Goal: Task Accomplishment & Management: Complete application form

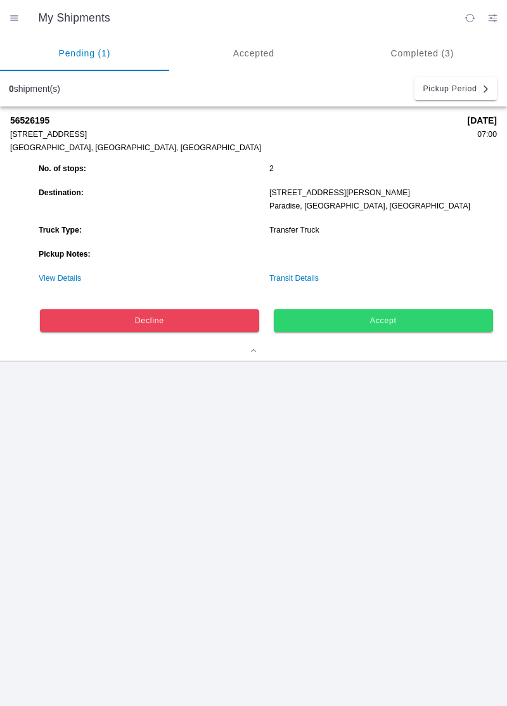
click at [433, 315] on button "Accept" at bounding box center [383, 320] width 219 height 23
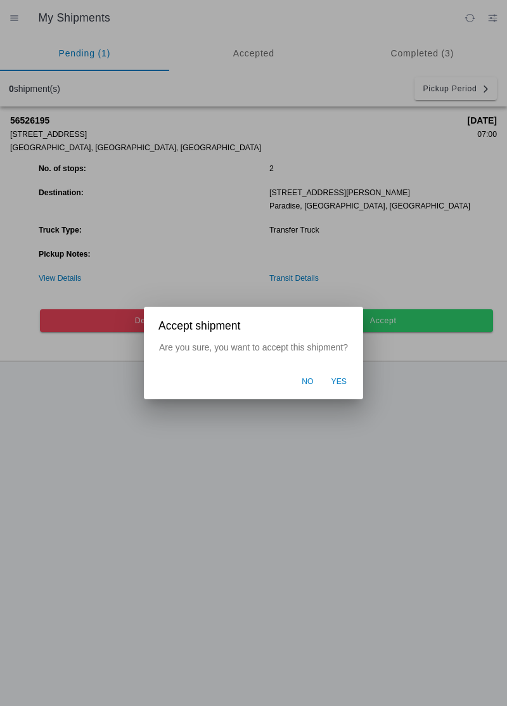
click at [340, 389] on button "Yes" at bounding box center [339, 382] width 29 height 24
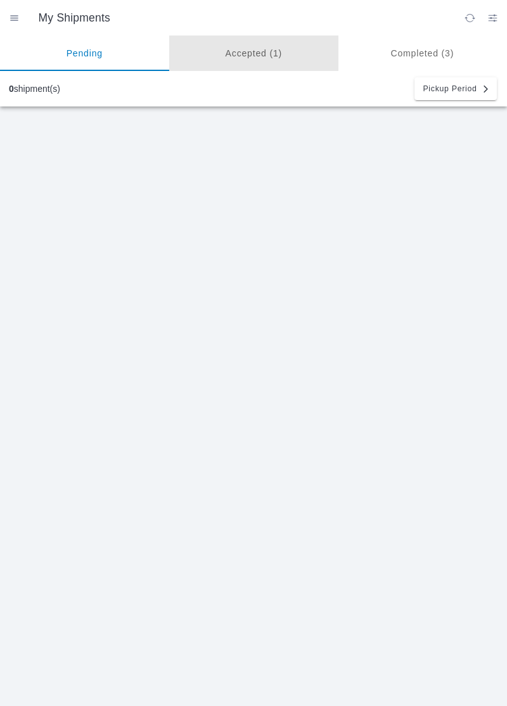
click at [227, 58] on ion-segment-button "Accepted (1)" at bounding box center [253, 54] width 169 height 36
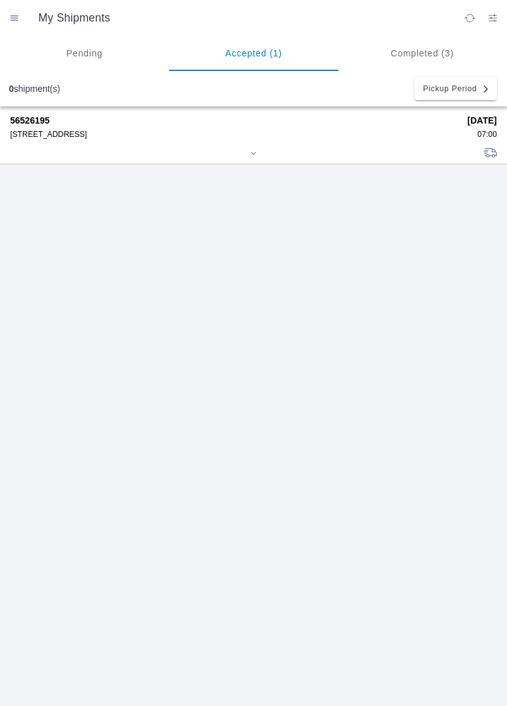
click at [39, 127] on div "56526195 [STREET_ADDRESS]" at bounding box center [234, 126] width 449 height 23
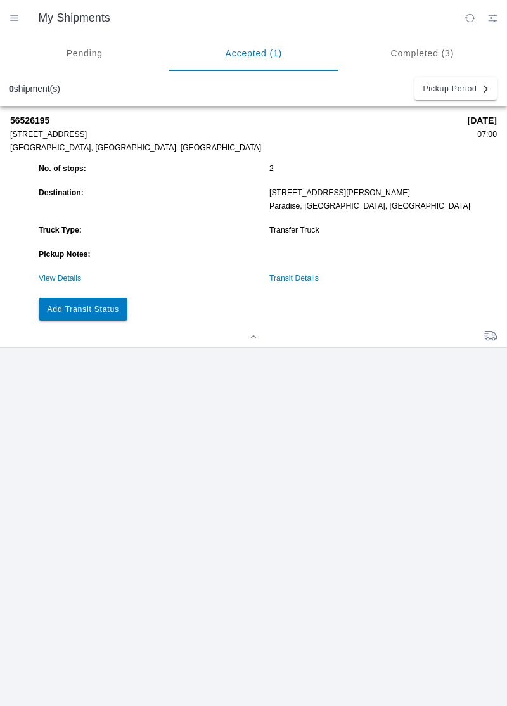
click at [0, 0] on slot "Add Transit Status" at bounding box center [0, 0] width 0 height 0
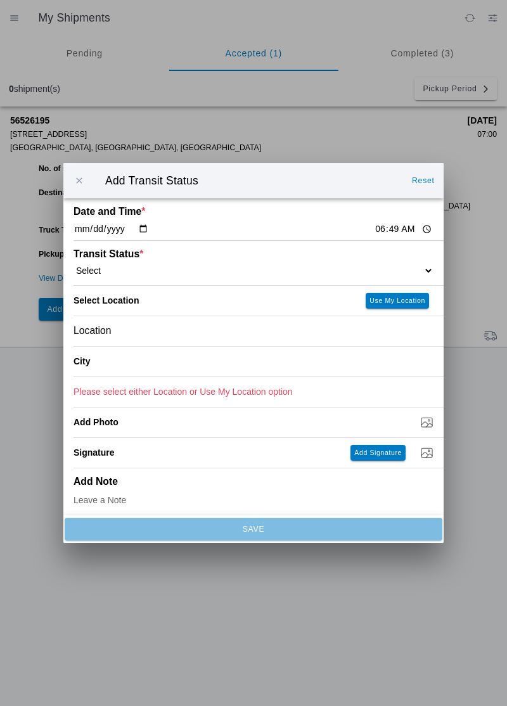
click at [374, 233] on input "06:49" at bounding box center [404, 229] width 60 height 13
type input "07:00"
click at [386, 266] on select "Select Arrive at Drop Off Arrive at Pickup Break Start Break Stop Depart Drop O…" at bounding box center [254, 270] width 360 height 11
select select "ARVPULOC"
click at [0, 0] on slot "Use My Location" at bounding box center [0, 0] width 0 height 0
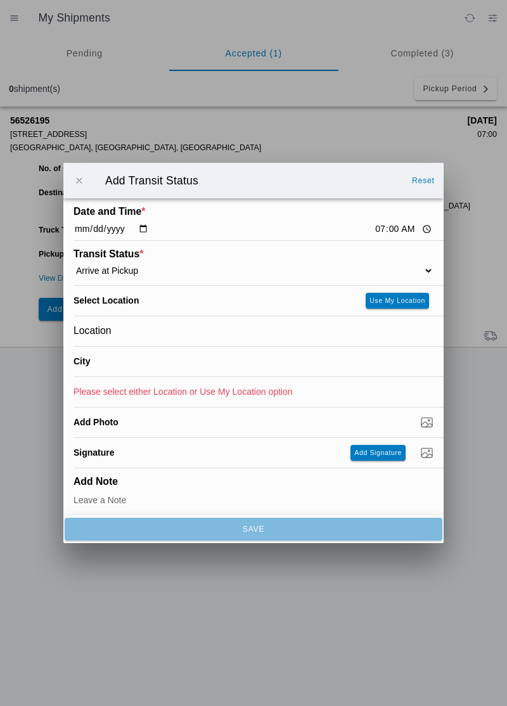
type input "[GEOGRAPHIC_DATA]"
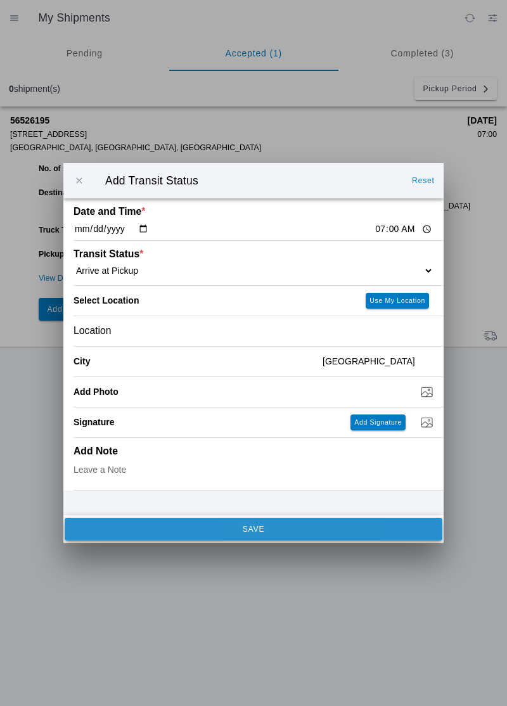
click at [348, 533] on span "SAVE" at bounding box center [253, 530] width 361 height 8
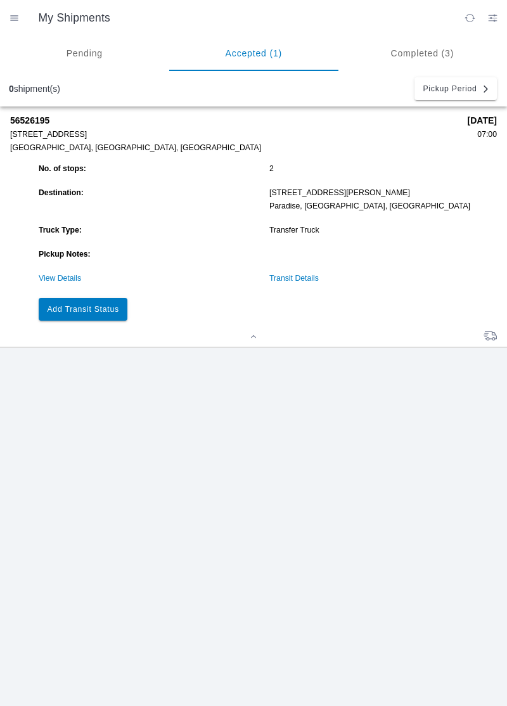
click at [142, 496] on div "56526195 [STREET_ADDRESS] [DATE] 07:00 No. of stops: 2 Destination: [STREET_ADD…" at bounding box center [253, 407] width 507 height 600
click at [0, 564] on div "56526195 [STREET_ADDRESS] [DATE] 07:00 No. of stops: 2 Destination: [STREET_ADD…" at bounding box center [253, 407] width 507 height 600
click at [500, 463] on div "56526195 [STREET_ADDRESS] [DATE] 07:00 No. of stops: 2 Destination: [STREET_ADD…" at bounding box center [253, 407] width 507 height 600
click at [505, 443] on div "56526195 [STREET_ADDRESS] [DATE] 07:00 No. of stops: 2 Destination: [STREET_ADD…" at bounding box center [253, 407] width 507 height 600
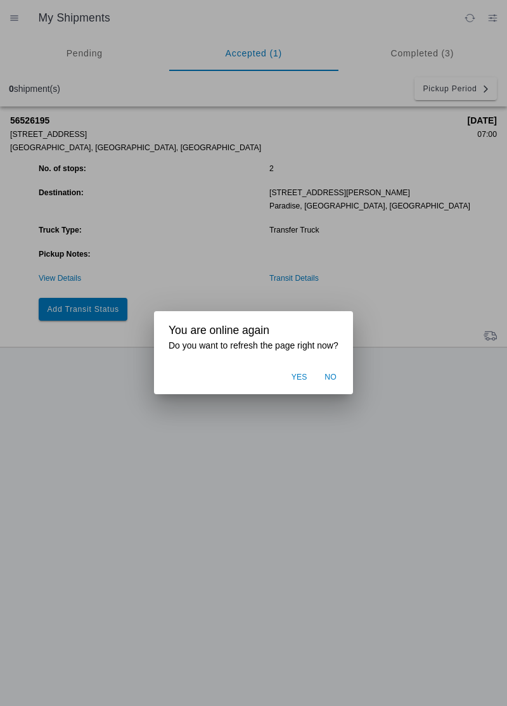
click at [400, 526] on ion-backdrop at bounding box center [253, 353] width 507 height 706
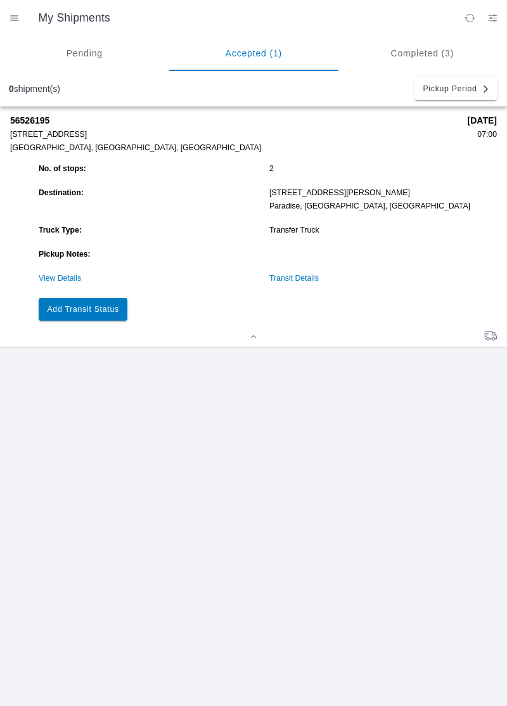
click at [71, 317] on button "Add Transit Status" at bounding box center [83, 309] width 89 height 23
click at [66, 320] on button "Add Transit Status" at bounding box center [83, 309] width 89 height 23
click at [73, 316] on button "Add Transit Status" at bounding box center [83, 309] width 89 height 23
click at [78, 317] on button "Add Transit Status" at bounding box center [83, 309] width 89 height 23
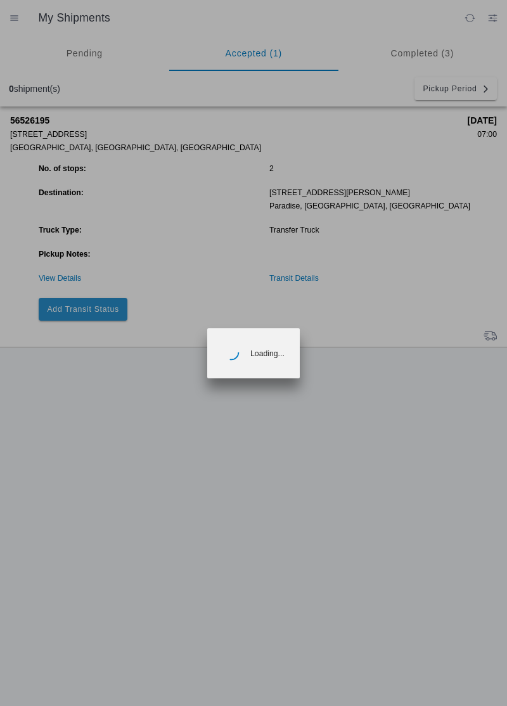
click at [52, 283] on ion-backdrop at bounding box center [253, 353] width 507 height 706
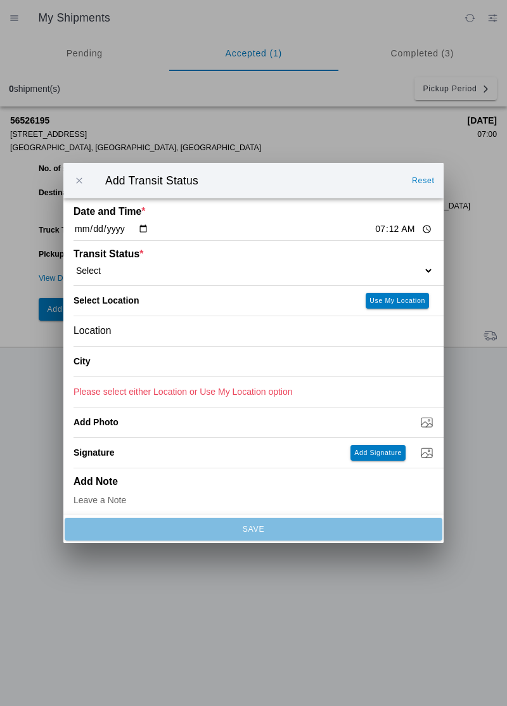
click at [171, 274] on select "Select Arrive at Drop Off Arrive at Pickup Break Start Break Stop Depart Drop O…" at bounding box center [254, 270] width 360 height 11
select select "DPTPULOC"
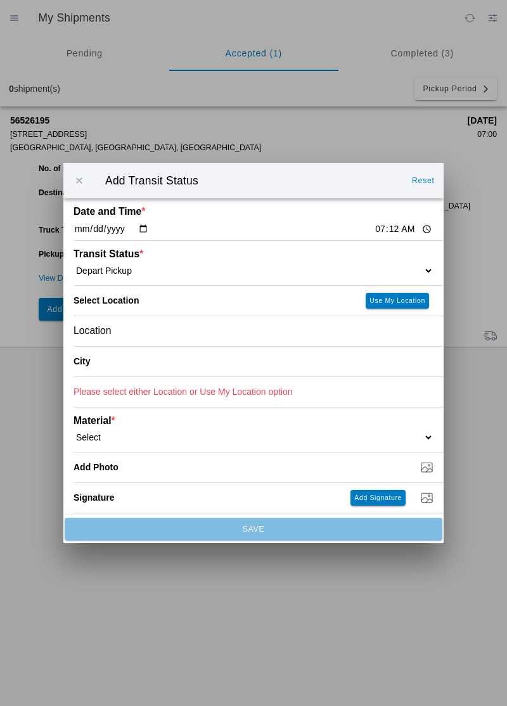
click at [408, 306] on button "Use My Location" at bounding box center [397, 301] width 63 height 16
type input "[GEOGRAPHIC_DATA]"
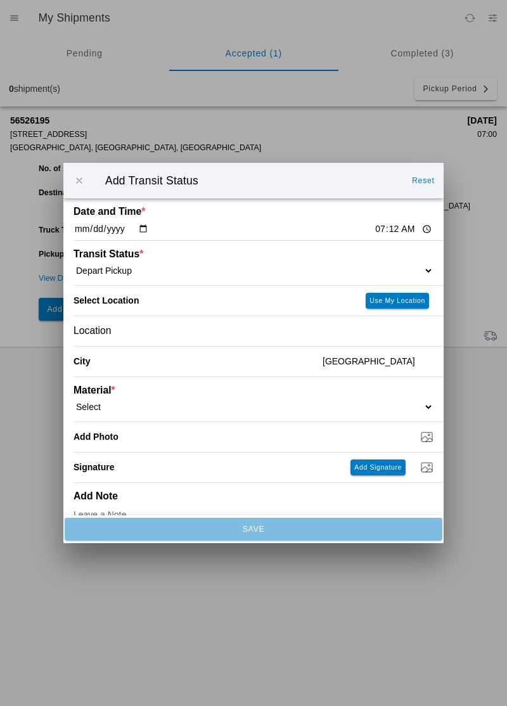
click at [408, 403] on select "Select 1" x 3" Rock 1" x 4" Rock 2" x 4" Rock Asphalt Cold Patch Backfill Spec …" at bounding box center [254, 406] width 360 height 11
select select "708650"
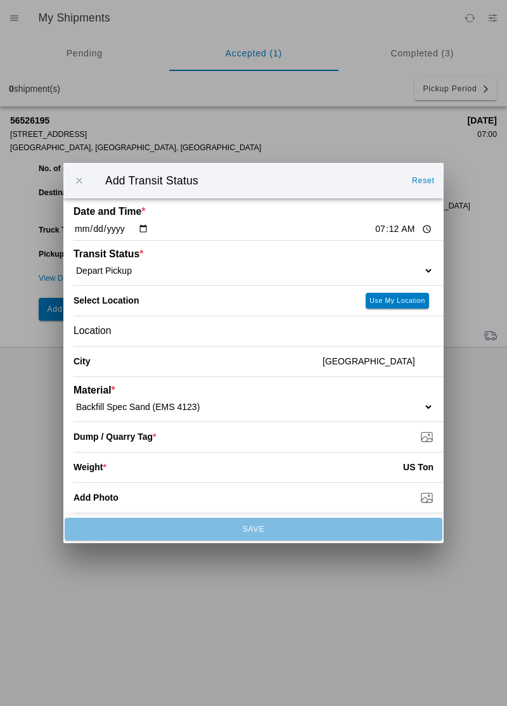
click at [427, 434] on input "Dump / Quarry Tag *" at bounding box center [259, 437] width 370 height 14
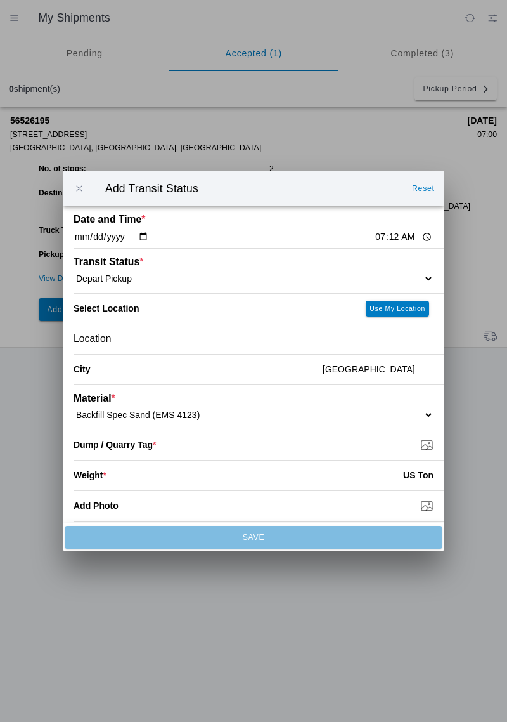
type input "C:\fakepath\17556127861198226398742121616821.jpg"
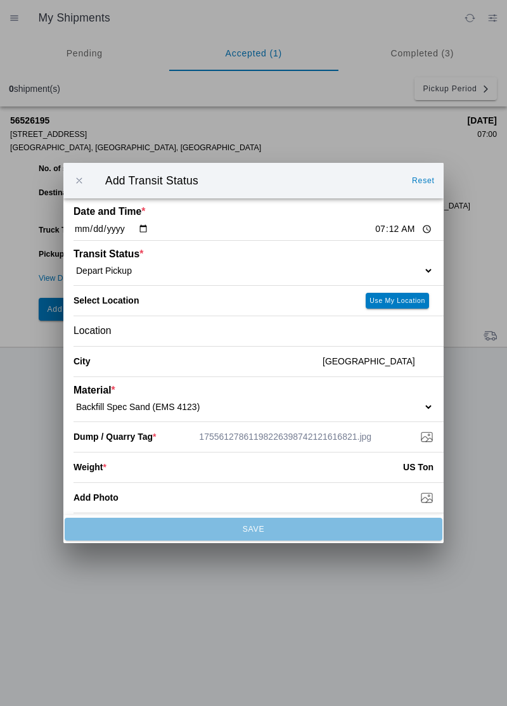
click at [363, 472] on input "number" at bounding box center [255, 467] width 297 height 28
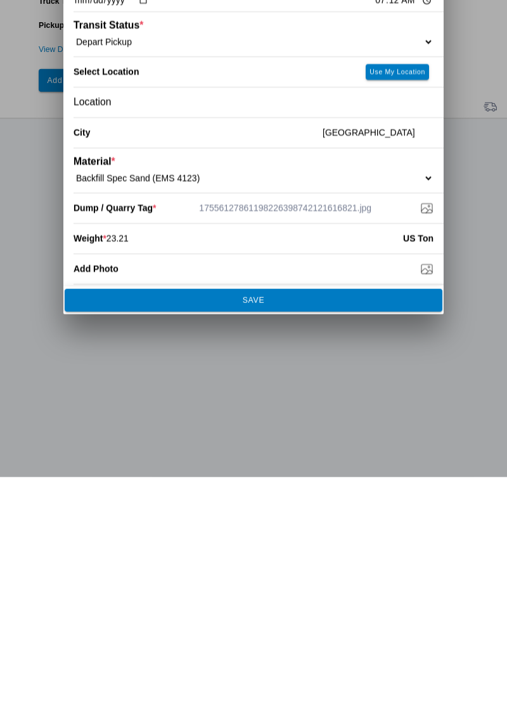
type input "23.21"
click at [291, 526] on span "SAVE" at bounding box center [253, 530] width 361 height 8
